Goal: Task Accomplishment & Management: Use online tool/utility

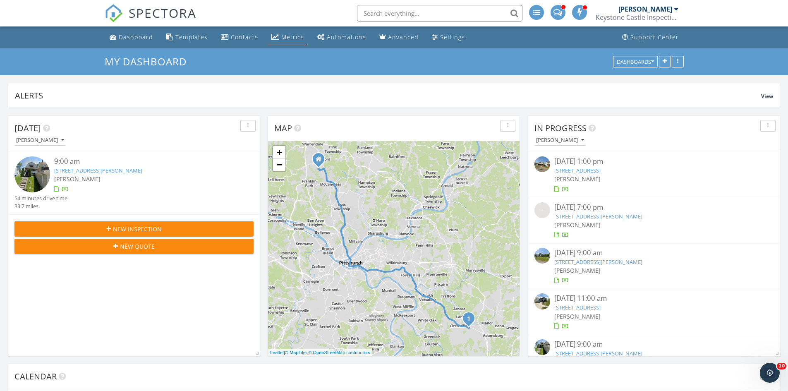
click at [283, 38] on div "Metrics" at bounding box center [292, 37] width 23 height 8
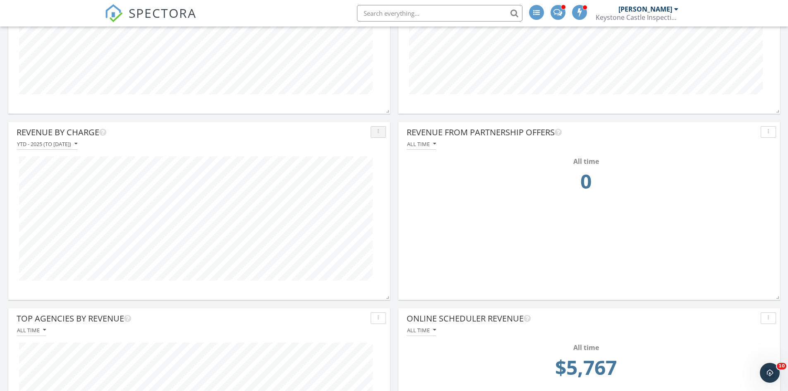
click at [382, 135] on button "button" at bounding box center [378, 132] width 15 height 12
click at [398, 193] on div "Full export" at bounding box center [398, 191] width 42 height 10
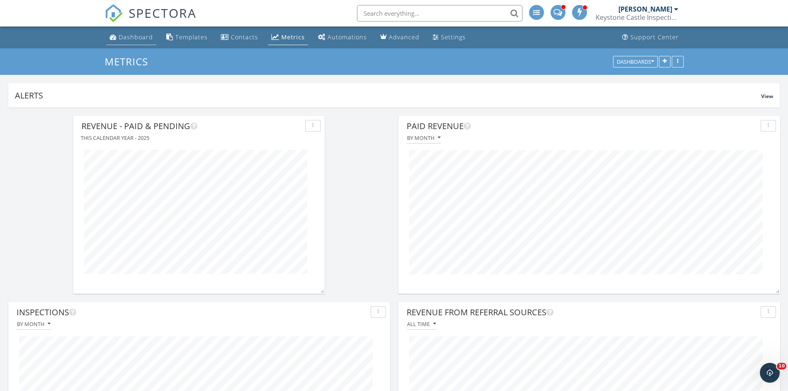
click at [129, 36] on div "Dashboard" at bounding box center [136, 37] width 34 height 8
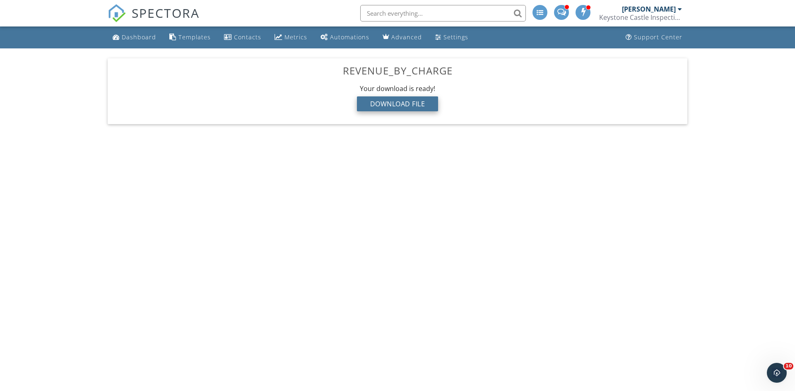
click at [397, 108] on div "Download File" at bounding box center [398, 103] width 82 height 15
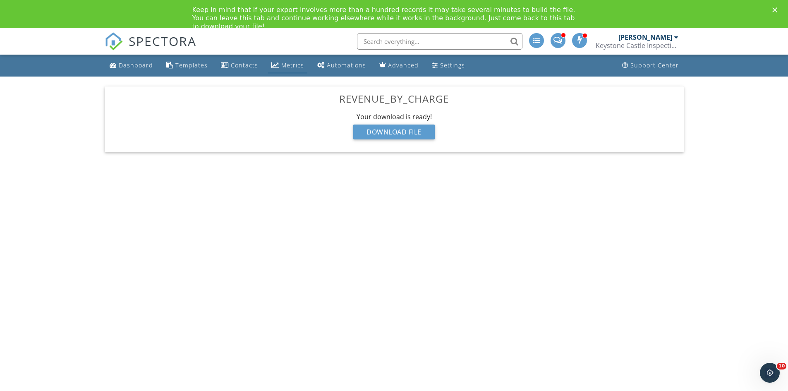
click at [293, 62] on div "Metrics" at bounding box center [292, 65] width 23 height 8
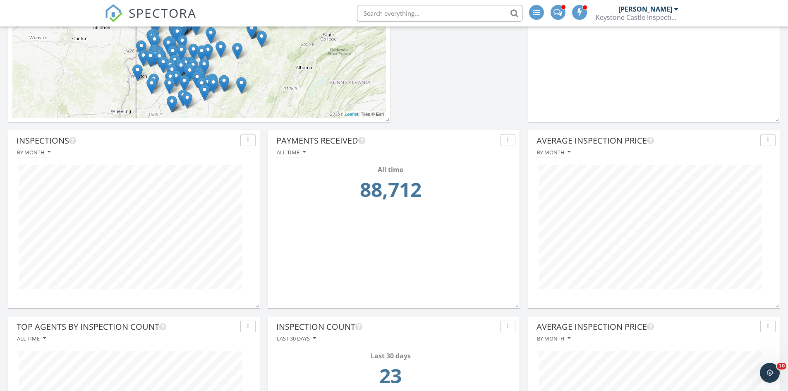
scroll to position [863, 0]
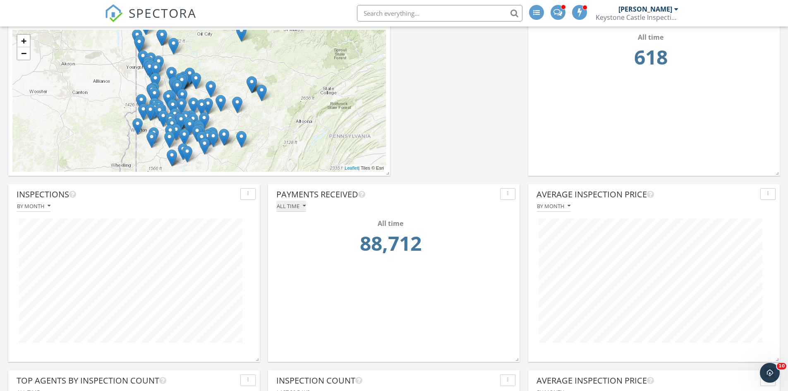
click at [303, 205] on icon "button" at bounding box center [304, 206] width 3 height 6
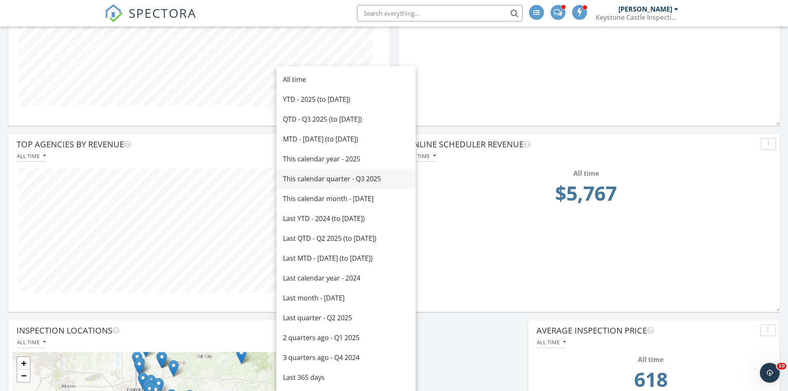
scroll to position [532, 0]
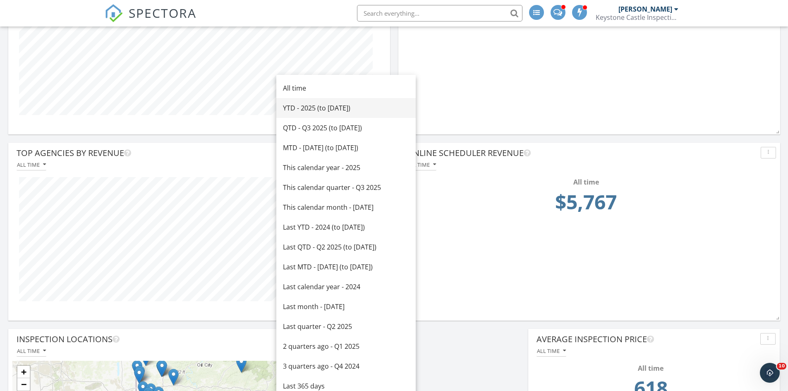
click at [339, 106] on div "YTD - 2025 (to Sep 27th)" at bounding box center [346, 108] width 126 height 10
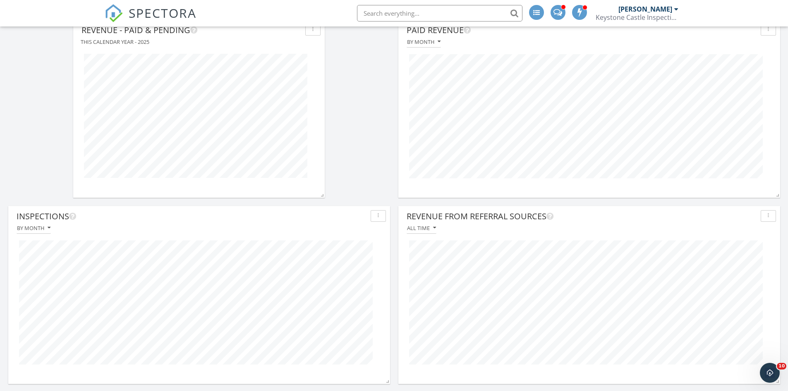
scroll to position [0, 0]
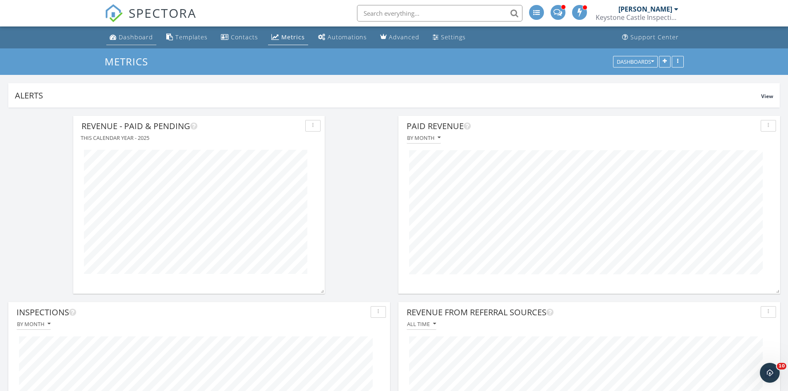
click at [138, 36] on div "Dashboard" at bounding box center [136, 37] width 34 height 8
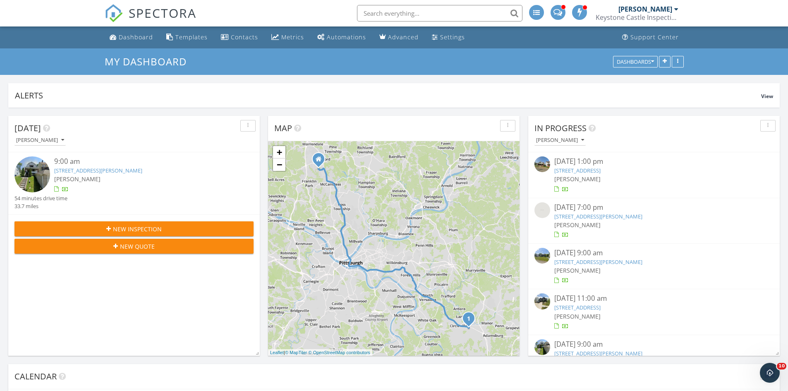
click at [593, 172] on link "[STREET_ADDRESS]" at bounding box center [578, 170] width 46 height 7
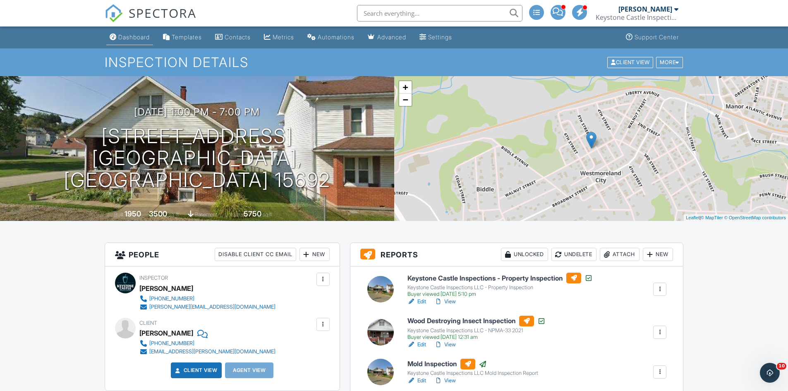
click at [137, 36] on div "Dashboard" at bounding box center [133, 37] width 31 height 7
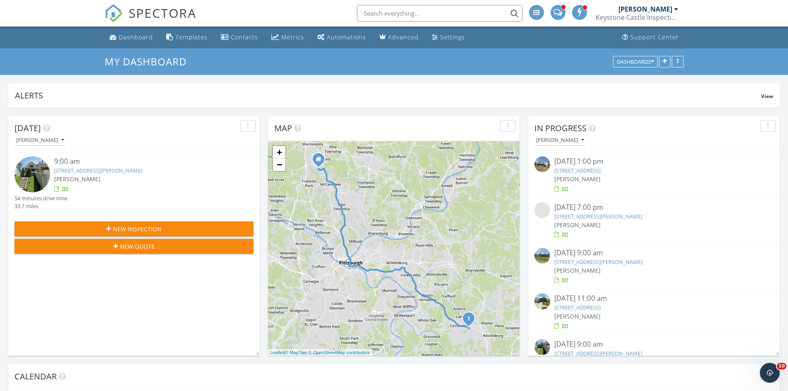
click at [580, 218] on link "[STREET_ADDRESS][PERSON_NAME]" at bounding box center [599, 216] width 88 height 7
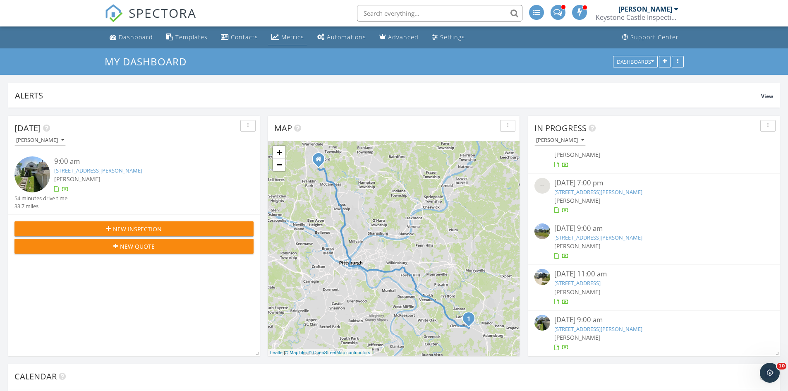
click at [284, 37] on div "Metrics" at bounding box center [292, 37] width 23 height 8
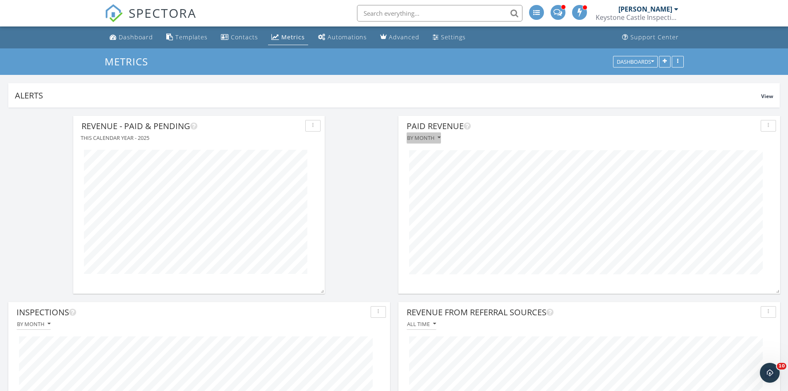
click at [439, 138] on icon "button" at bounding box center [439, 138] width 3 height 6
click at [434, 138] on div "By month" at bounding box center [424, 138] width 34 height 6
click at [432, 177] on div "By week" at bounding box center [441, 177] width 56 height 10
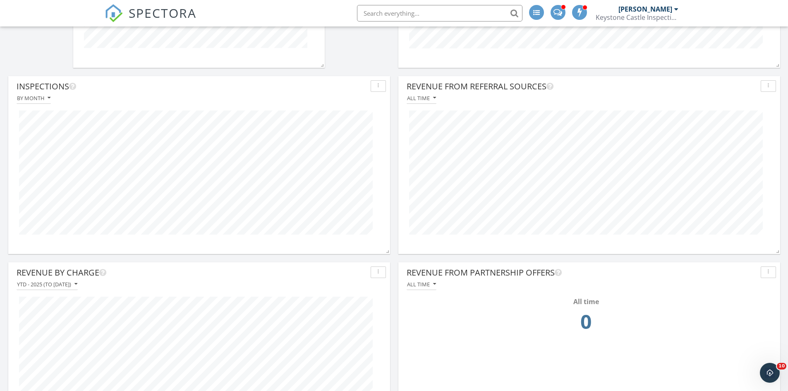
scroll to position [408, 0]
